Goal: Task Accomplishment & Management: Manage account settings

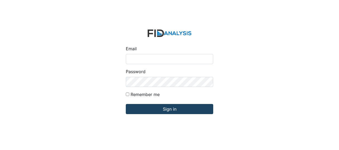
type input "[EMAIL_ADDRESS][DOMAIN_NAME]"
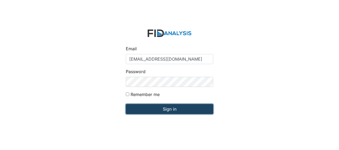
click at [149, 109] on input "Sign in" at bounding box center [169, 109] width 87 height 10
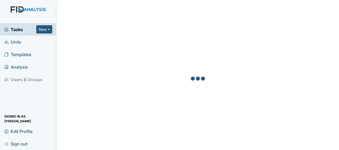
click at [20, 43] on span "Units" at bounding box center [12, 42] width 17 height 8
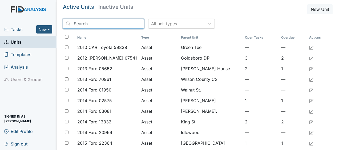
click at [93, 25] on input "search" at bounding box center [103, 24] width 81 height 10
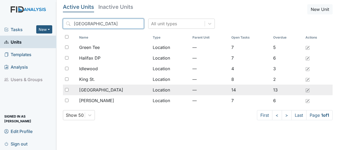
type input "halifax"
click at [150, 89] on td "Location" at bounding box center [170, 90] width 40 height 11
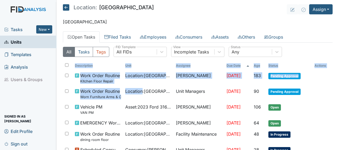
drag, startPoint x: 0, startPoint y: 0, endPoint x: 58, endPoint y: 104, distance: 119.5
click at [58, 104] on main "Location: Lakeview Assign Assign Form Assign Inspection Assign Document Assign …" at bounding box center [197, 75] width 282 height 150
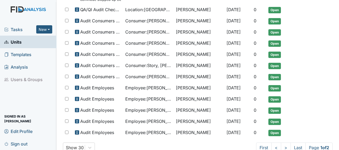
scroll to position [358, 0]
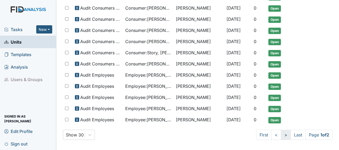
click at [281, 133] on link ">" at bounding box center [286, 135] width 10 height 10
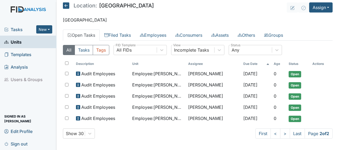
click at [67, 6] on icon at bounding box center [66, 5] width 6 height 6
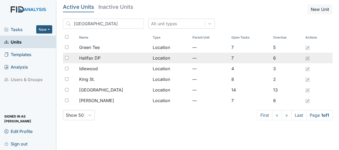
click at [105, 55] on div "Halifax DP" at bounding box center [113, 58] width 69 height 6
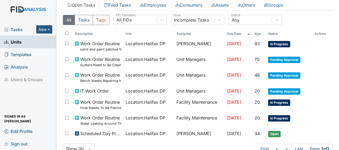
scroll to position [43, 0]
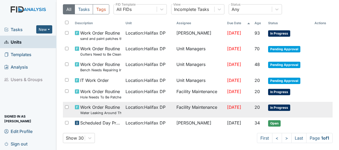
click at [227, 107] on span "Aug 14, 2025" at bounding box center [234, 107] width 14 height 5
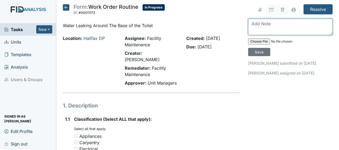
click at [250, 25] on textarea at bounding box center [290, 27] width 84 height 17
type textarea "replaced wax ring and secured toilet JB"
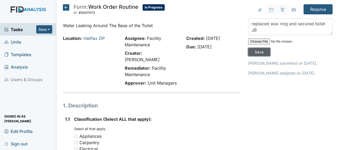
click at [258, 51] on input "Save" at bounding box center [259, 52] width 22 height 8
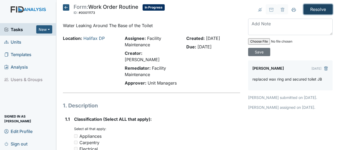
click at [318, 8] on input "Resolve" at bounding box center [317, 9] width 29 height 10
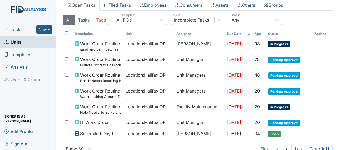
scroll to position [65, 0]
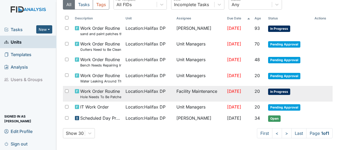
click at [235, 91] on span "Aug 14, 2025" at bounding box center [234, 91] width 14 height 5
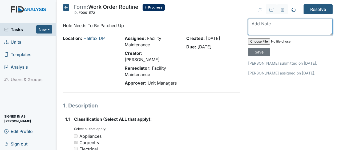
click at [250, 25] on textarea at bounding box center [290, 27] width 84 height 17
type textarea "patched hole in wall JB"
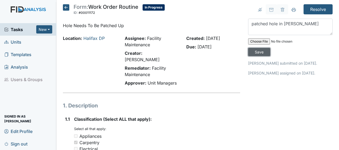
click at [254, 51] on input "Save" at bounding box center [259, 52] width 22 height 8
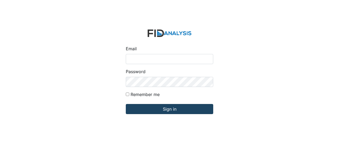
type input "[EMAIL_ADDRESS][DOMAIN_NAME]"
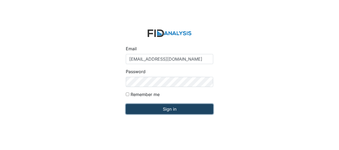
click at [144, 110] on input "Sign in" at bounding box center [169, 109] width 87 height 10
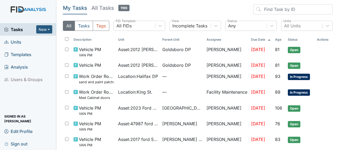
click at [21, 42] on link "Units" at bounding box center [28, 42] width 56 height 13
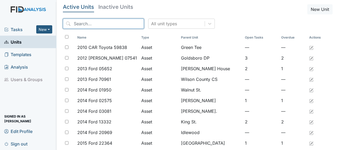
click at [81, 23] on input "search" at bounding box center [103, 24] width 81 height 10
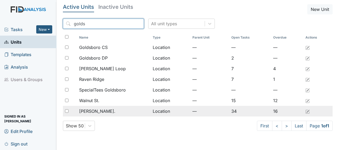
type input "golds"
click at [96, 111] on span "[PERSON_NAME]." at bounding box center [97, 111] width 36 height 6
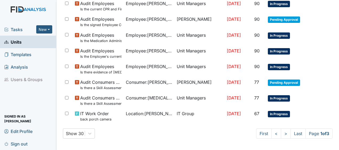
scroll to position [420, 0]
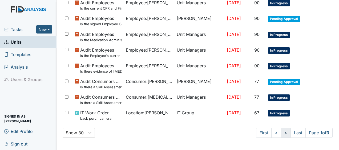
click at [281, 131] on link ">" at bounding box center [286, 133] width 10 height 10
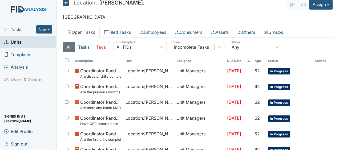
scroll to position [0, 0]
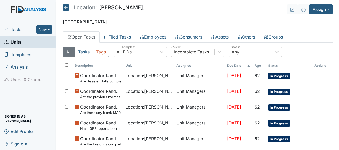
click at [65, 8] on icon at bounding box center [66, 7] width 6 height 6
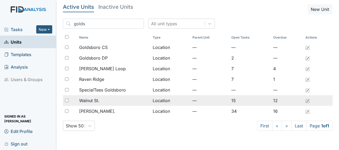
click at [101, 100] on div "Walnut St." at bounding box center [113, 100] width 69 height 6
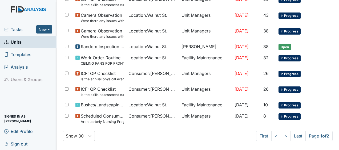
scroll to position [344, 0]
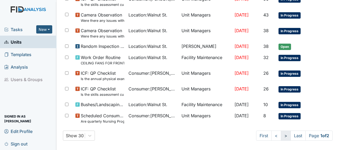
click at [281, 133] on link ">" at bounding box center [286, 136] width 10 height 10
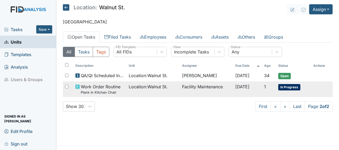
click at [200, 88] on td "Facility Maintenance" at bounding box center [206, 89] width 53 height 16
